Goal: Find specific page/section: Find specific page/section

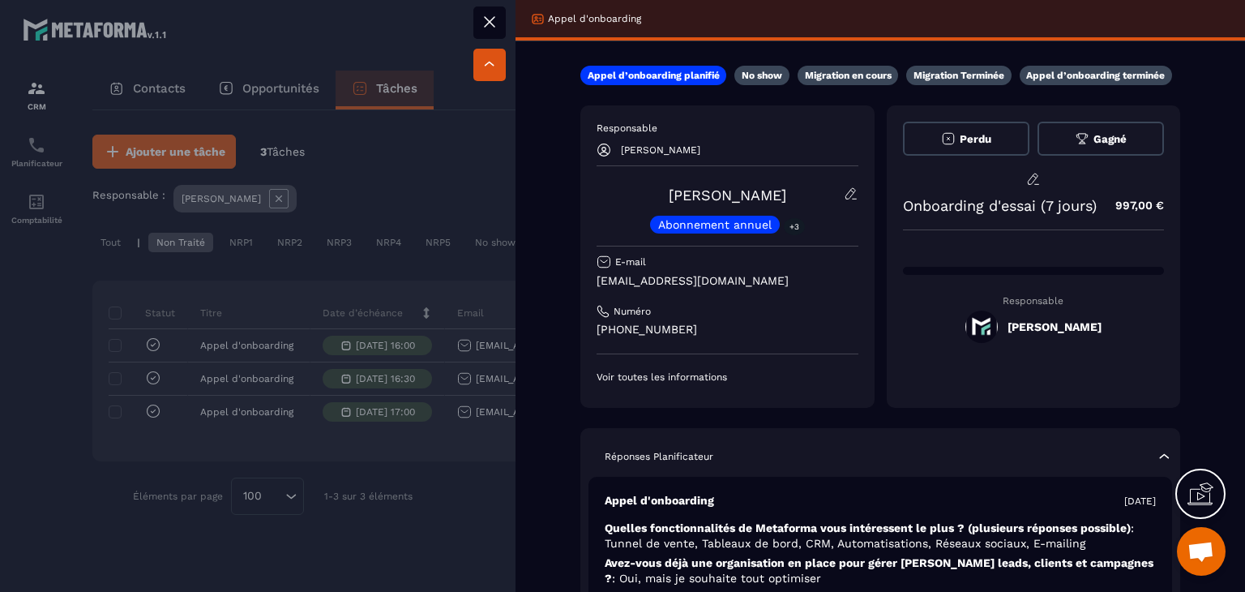
drag, startPoint x: 77, startPoint y: 378, endPoint x: 0, endPoint y: 592, distance: 226.6
drag, startPoint x: 0, startPoint y: 592, endPoint x: 361, endPoint y: 36, distance: 662.6
click at [361, 36] on div at bounding box center [622, 296] width 1245 height 592
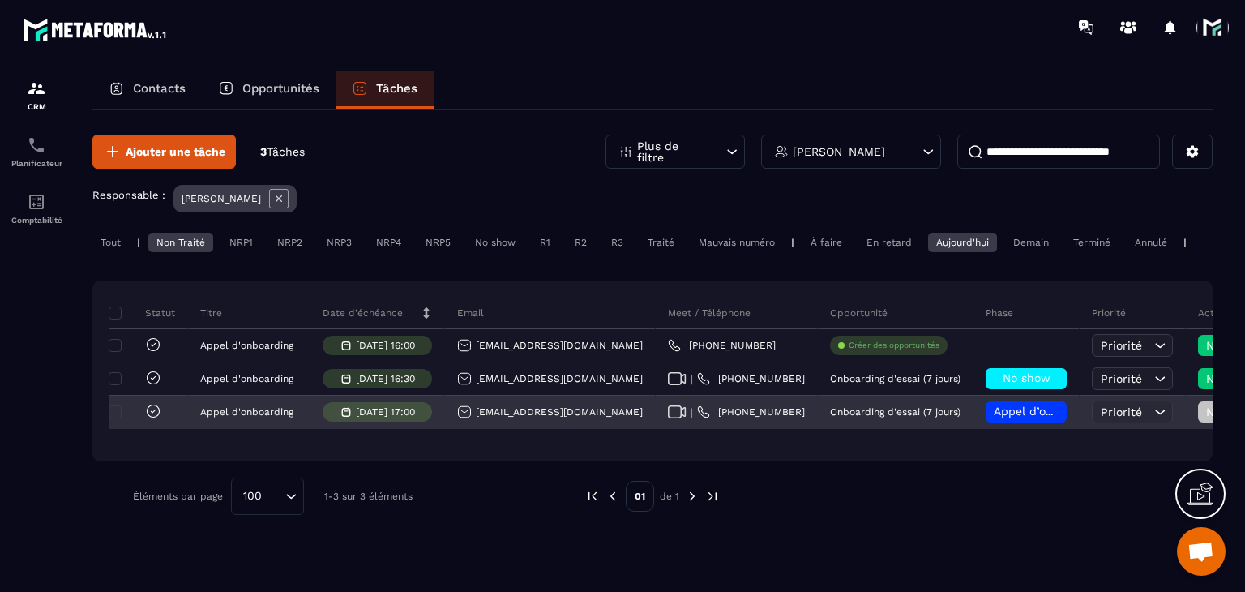
click at [535, 419] on div "[EMAIL_ADDRESS][DOMAIN_NAME]" at bounding box center [550, 411] width 186 height 15
